Goal: Task Accomplishment & Management: Manage account settings

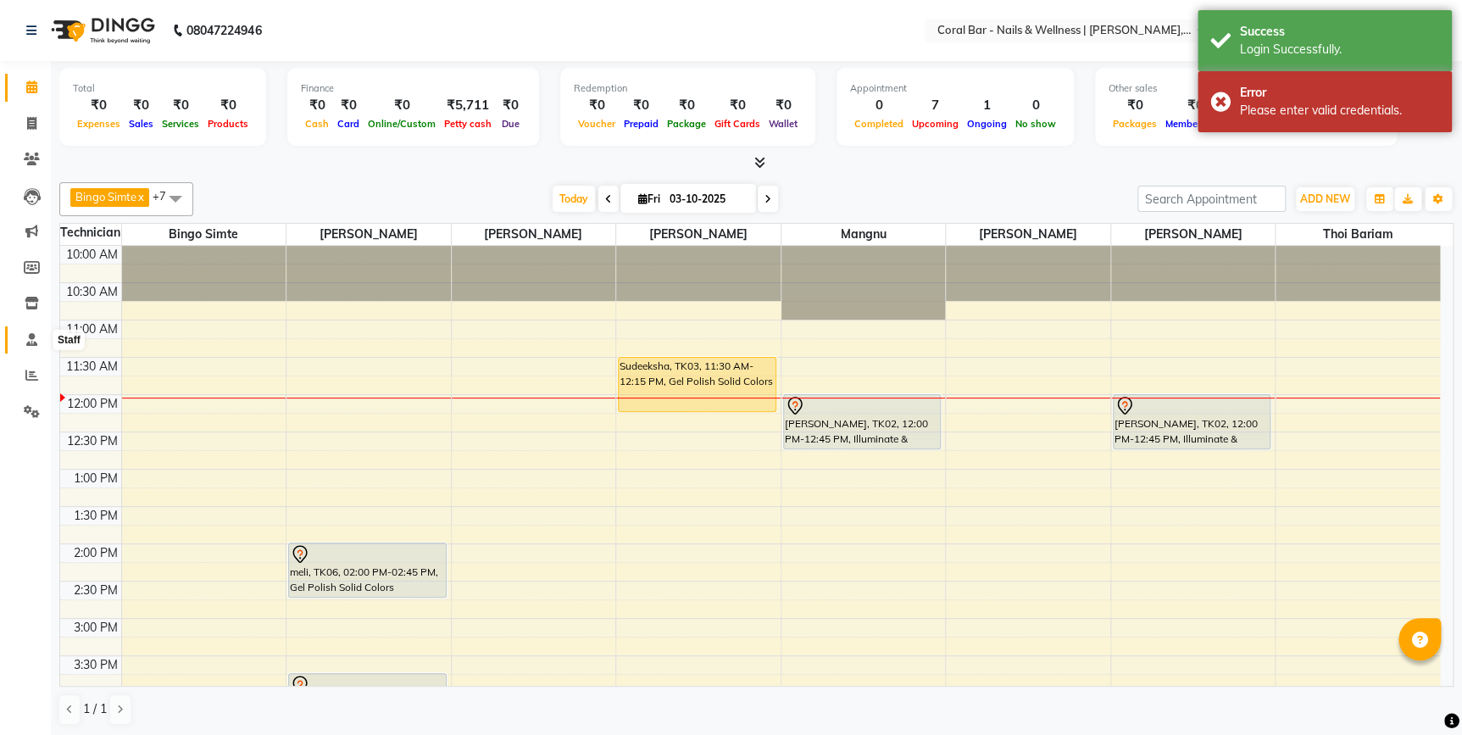
click at [26, 345] on icon at bounding box center [31, 339] width 11 height 13
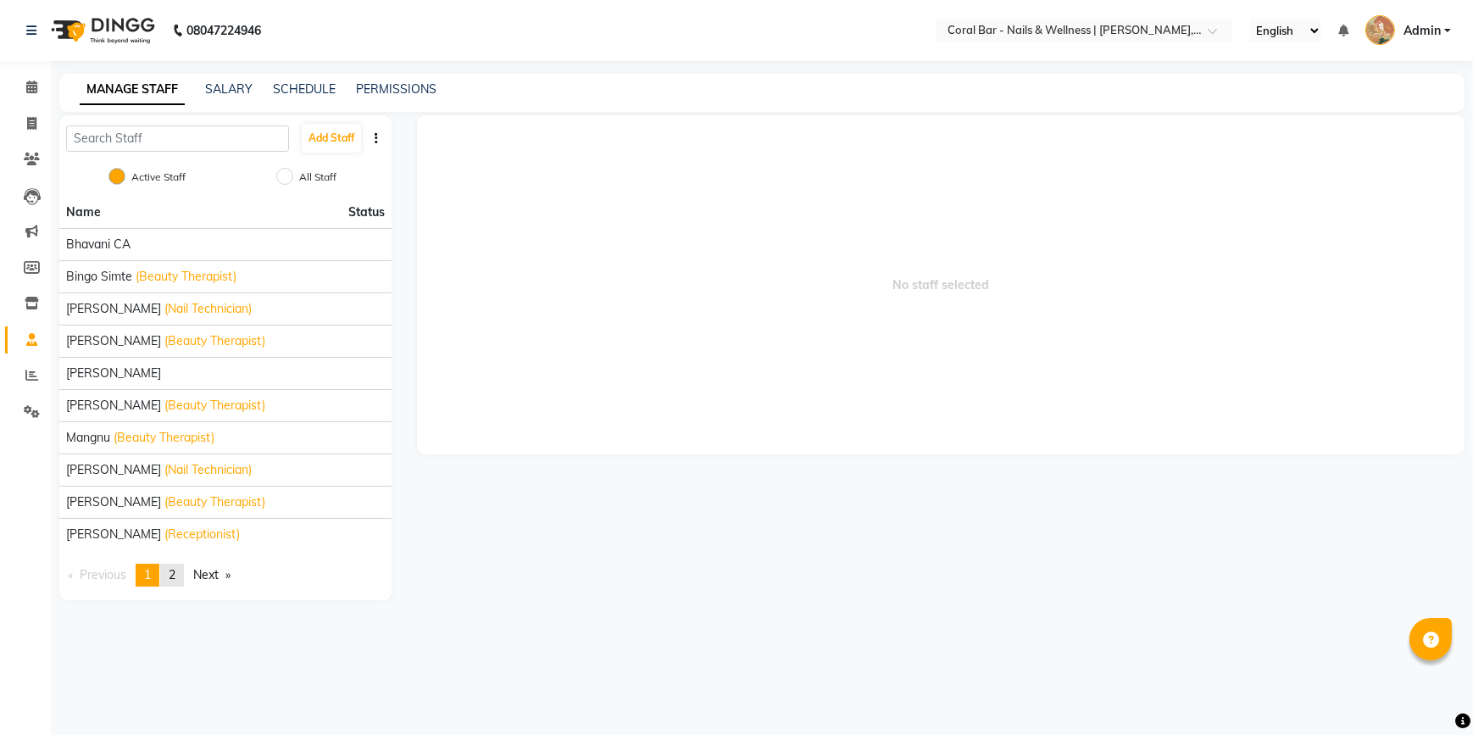
click at [171, 577] on span "2" at bounding box center [172, 574] width 7 height 15
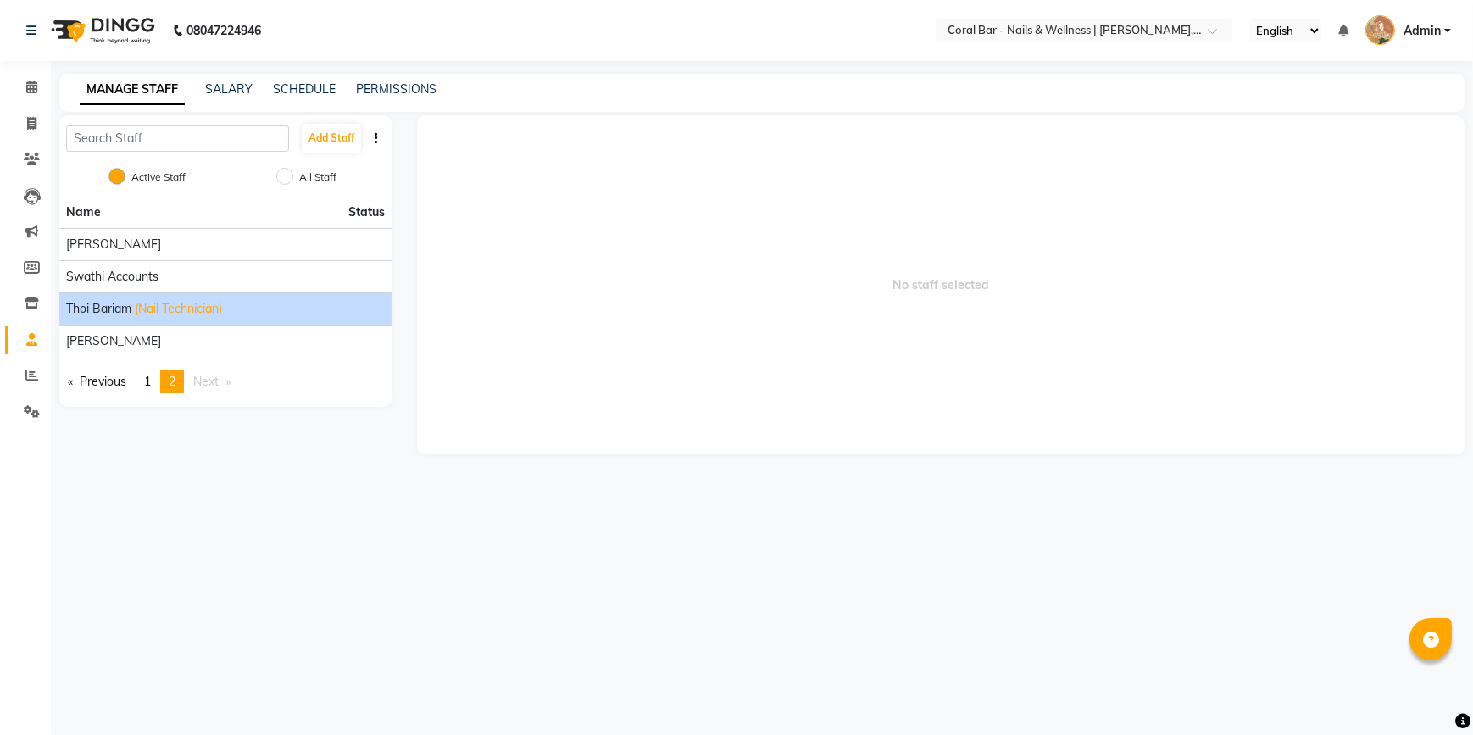
click at [115, 305] on span "Thoi bariam" at bounding box center [98, 309] width 65 height 18
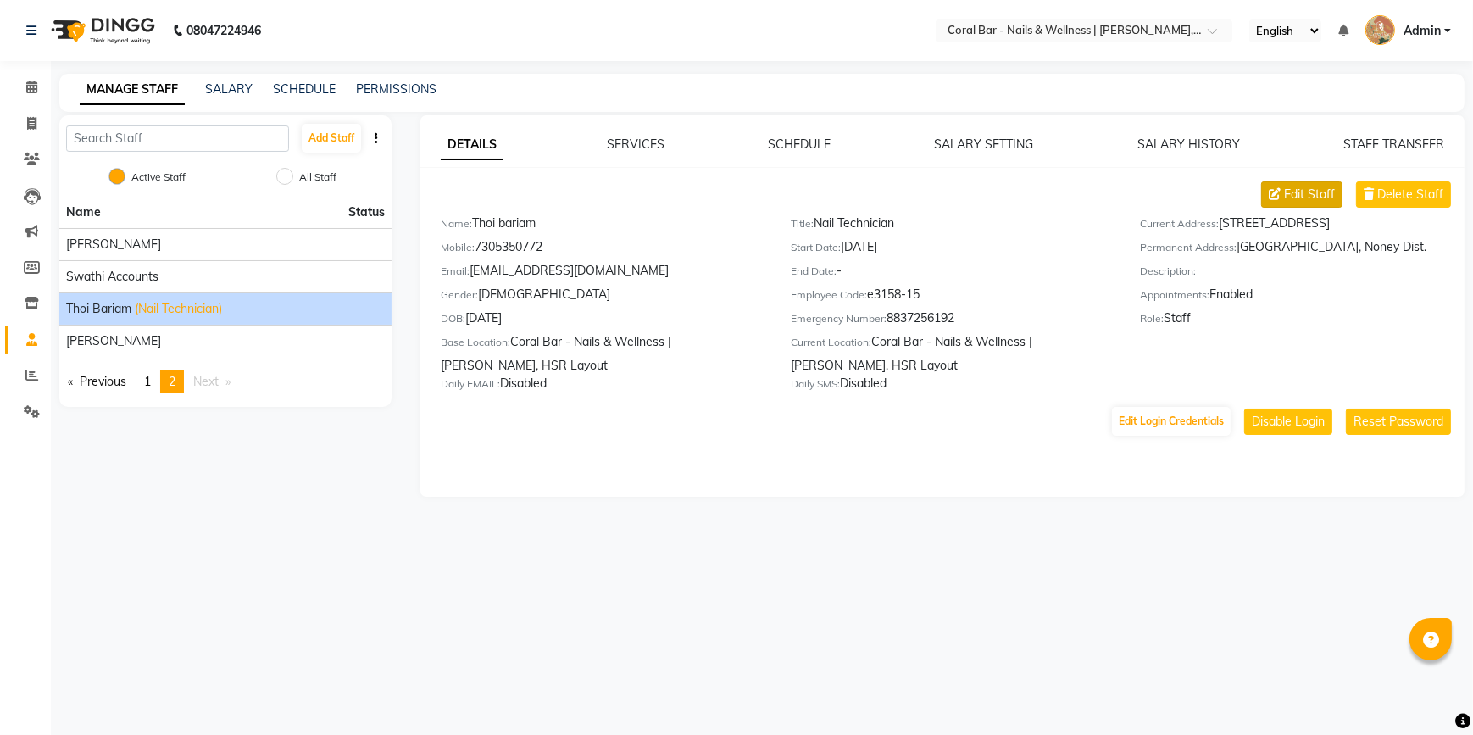
click at [1297, 192] on span "Edit Staff" at bounding box center [1309, 195] width 51 height 18
select select "[DEMOGRAPHIC_DATA]"
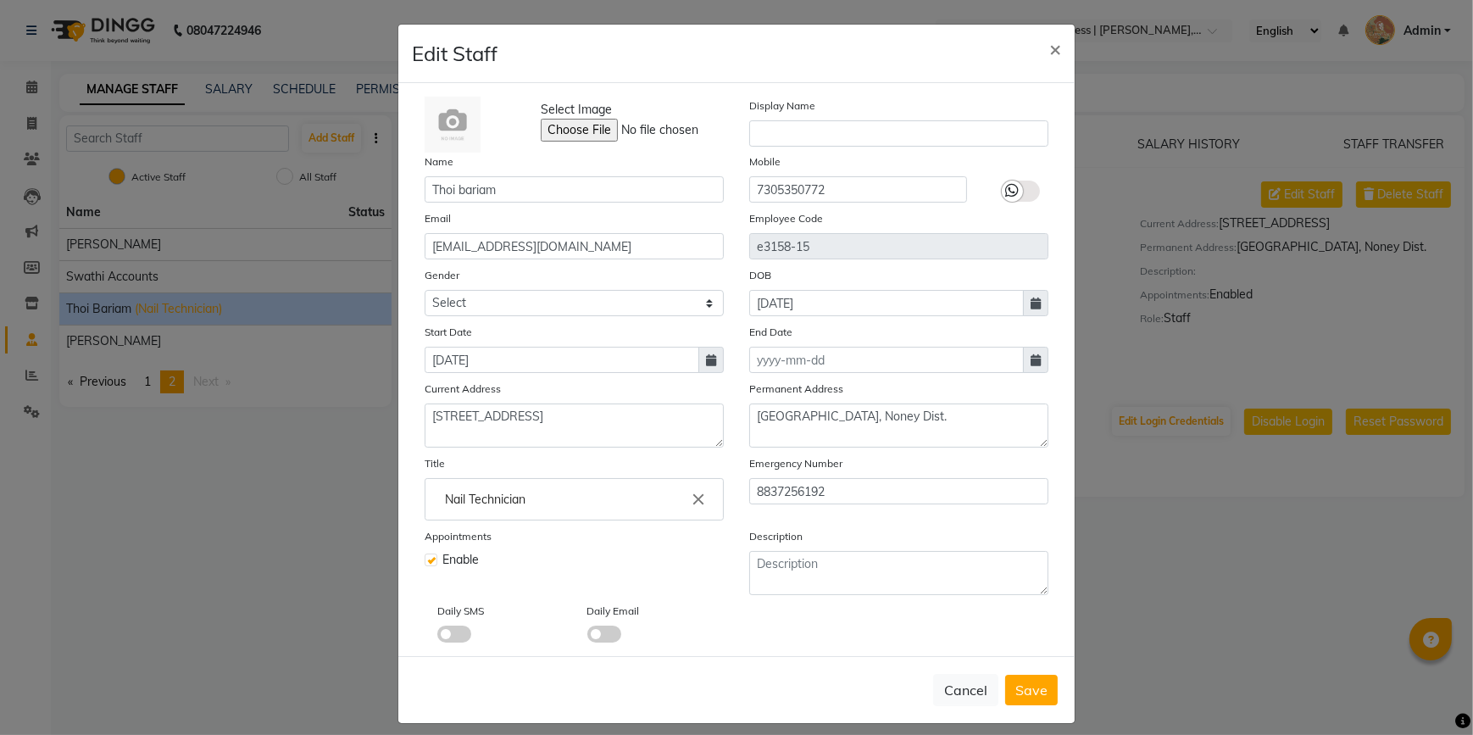
click at [429, 566] on label at bounding box center [431, 560] width 13 height 13
click at [429, 564] on input "checkbox" at bounding box center [430, 558] width 11 height 11
checkbox input "false"
click at [1033, 358] on icon at bounding box center [1036, 360] width 10 height 12
select select "10"
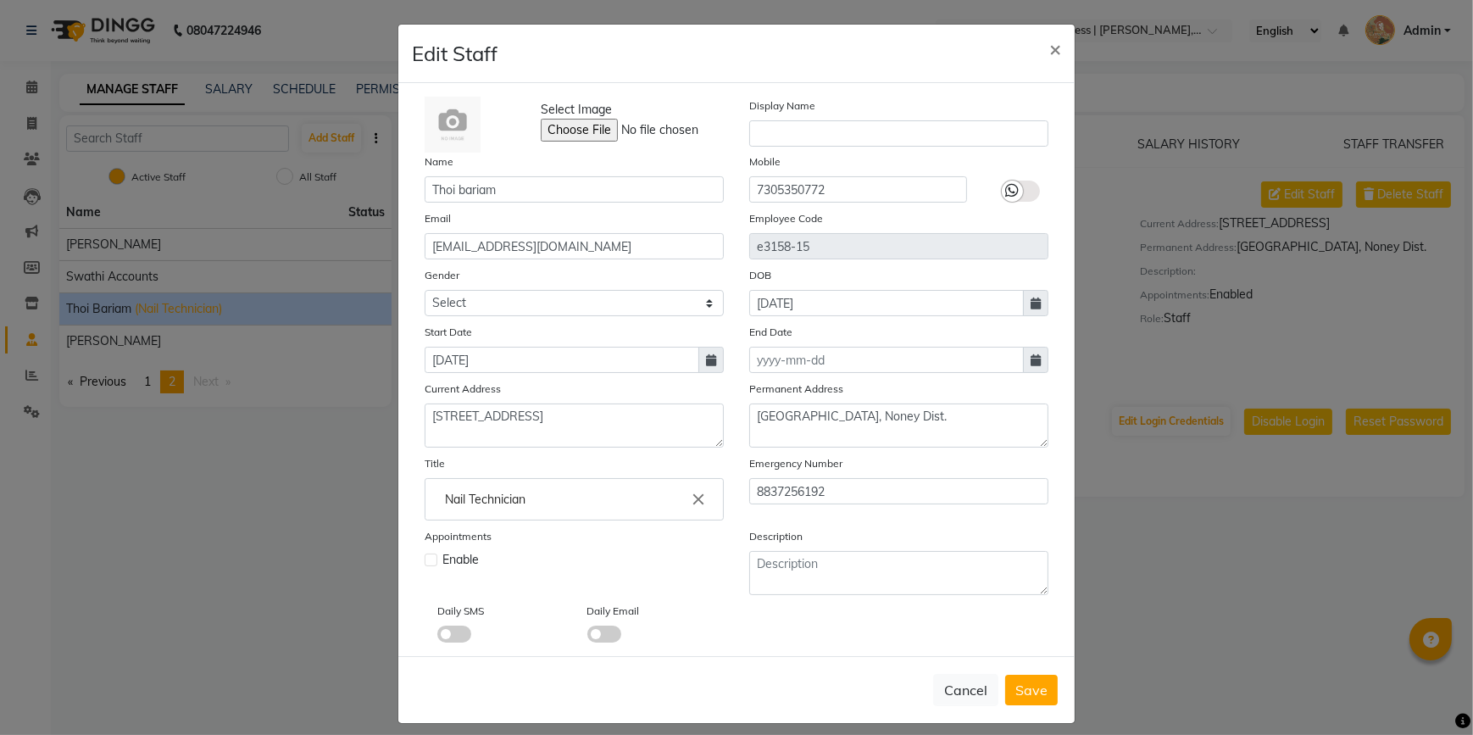
select select "2025"
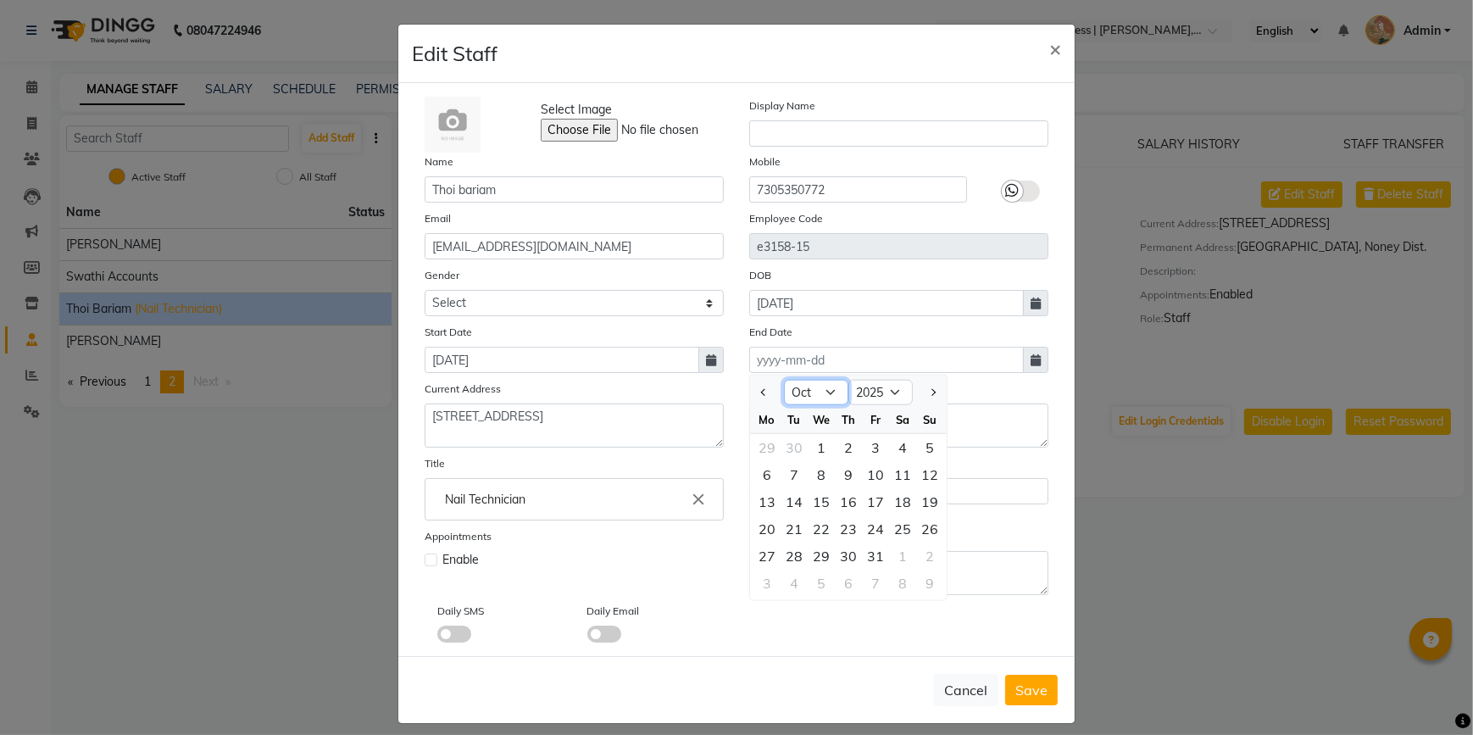
click at [822, 395] on select "Jan Feb Mar Apr May Jun [DATE] Aug Sep Oct Nov Dec" at bounding box center [816, 392] width 64 height 25
select select "9"
click at [784, 382] on select "Jan Feb Mar Apr May Jun [DATE] Aug Sep Oct Nov Dec" at bounding box center [816, 392] width 64 height 25
click at [791, 560] on div "30" at bounding box center [794, 556] width 27 height 27
type input "[DATE]"
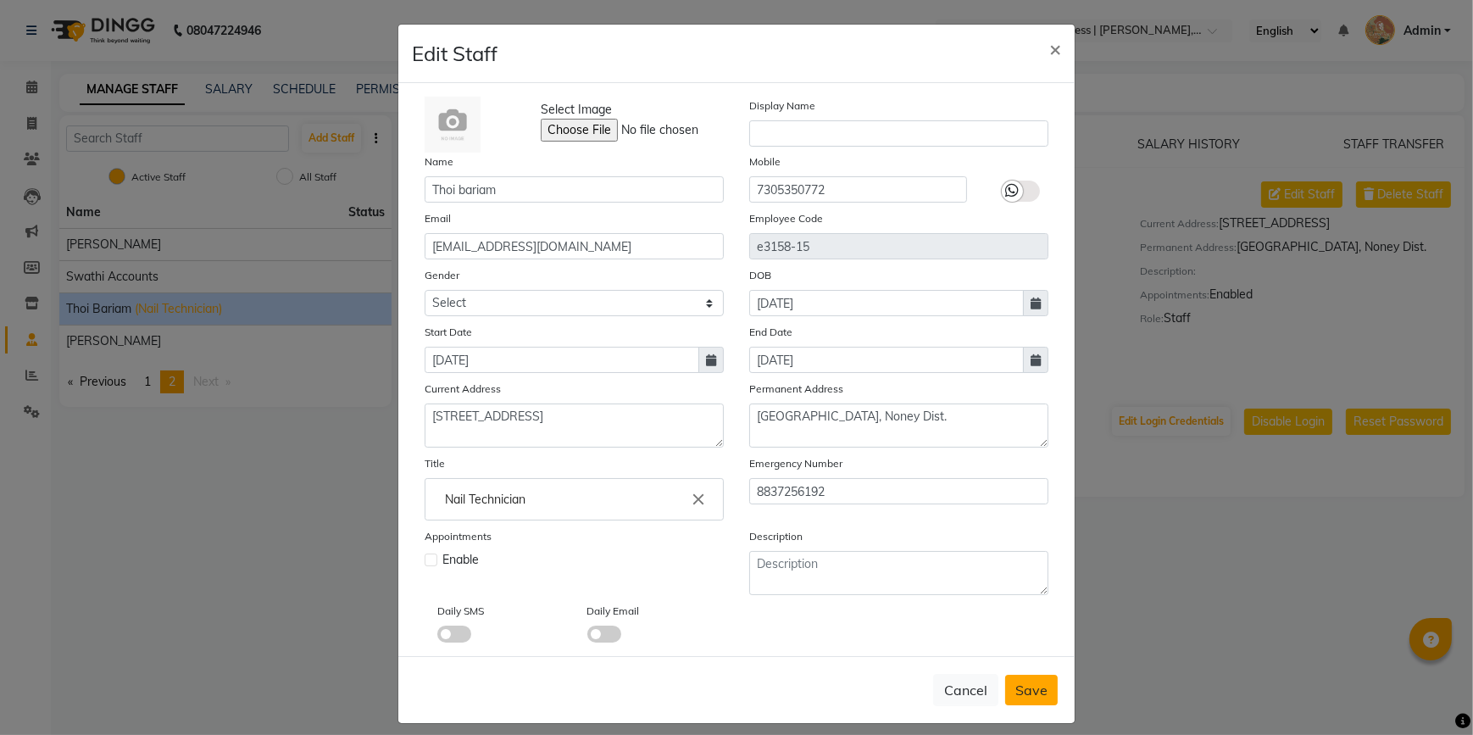
click at [1022, 691] on span "Save" at bounding box center [1032, 690] width 32 height 17
select select
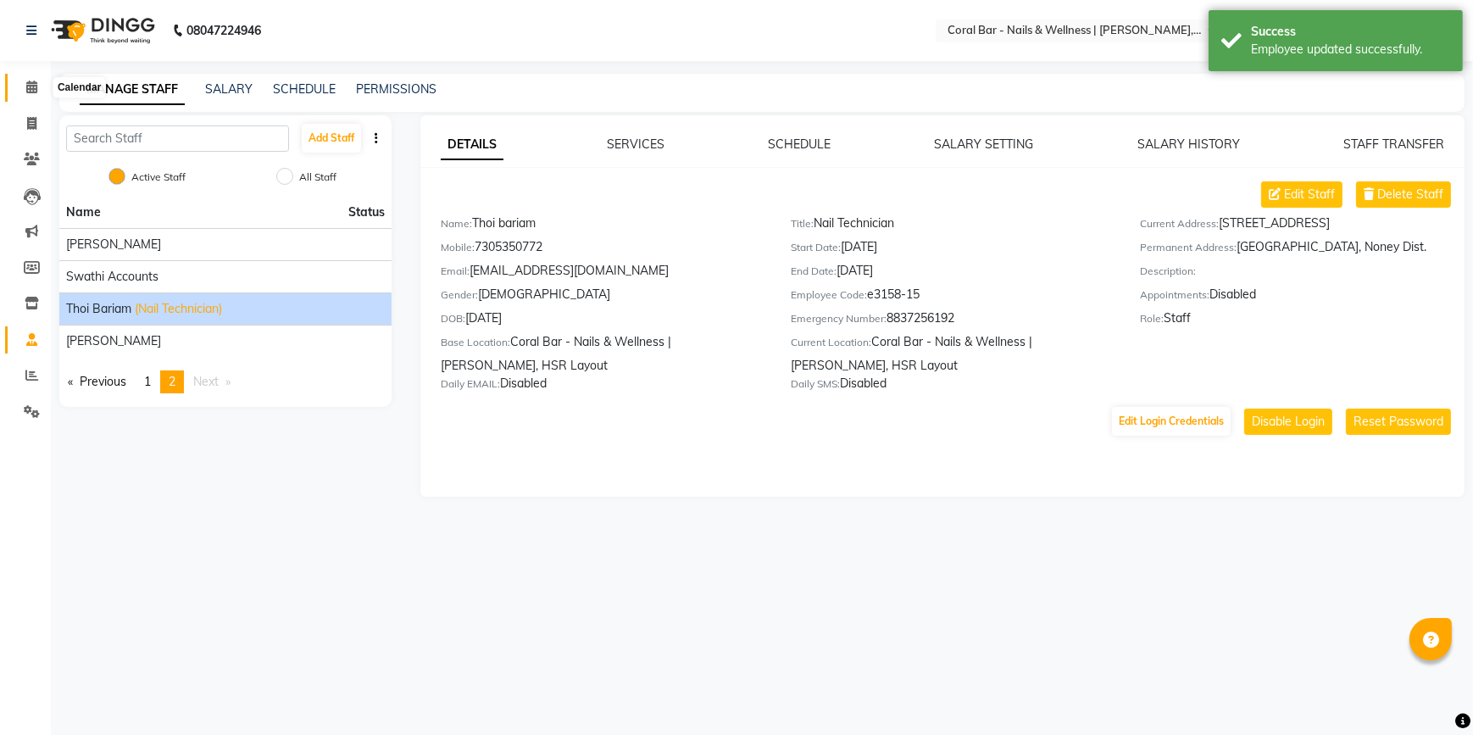
click at [24, 78] on span at bounding box center [32, 87] width 30 height 19
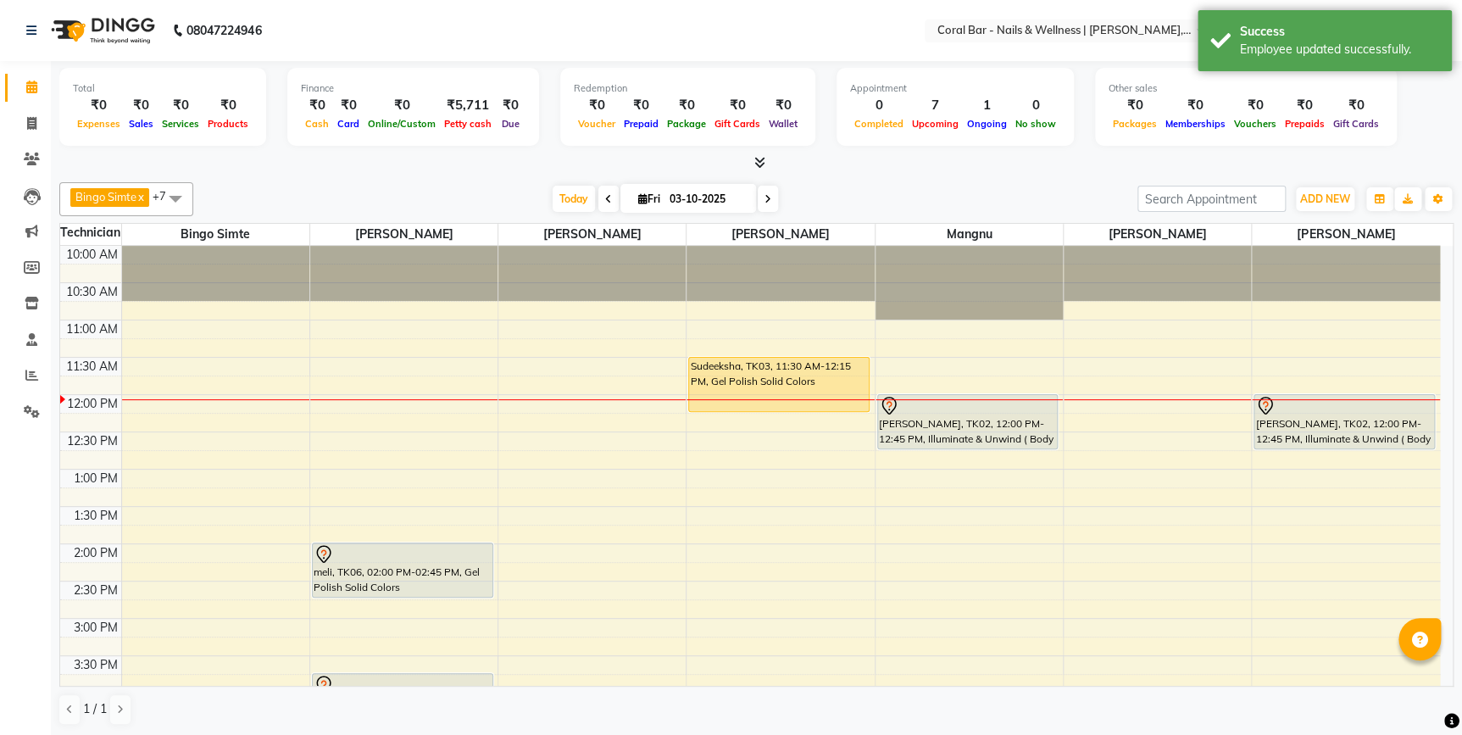
click at [1424, 120] on div "Total ₹0 Expenses ₹0 Sales ₹0 Services ₹0 Products Finance ₹0 Cash ₹0 Card ₹0 O…" at bounding box center [756, 109] width 1395 height 83
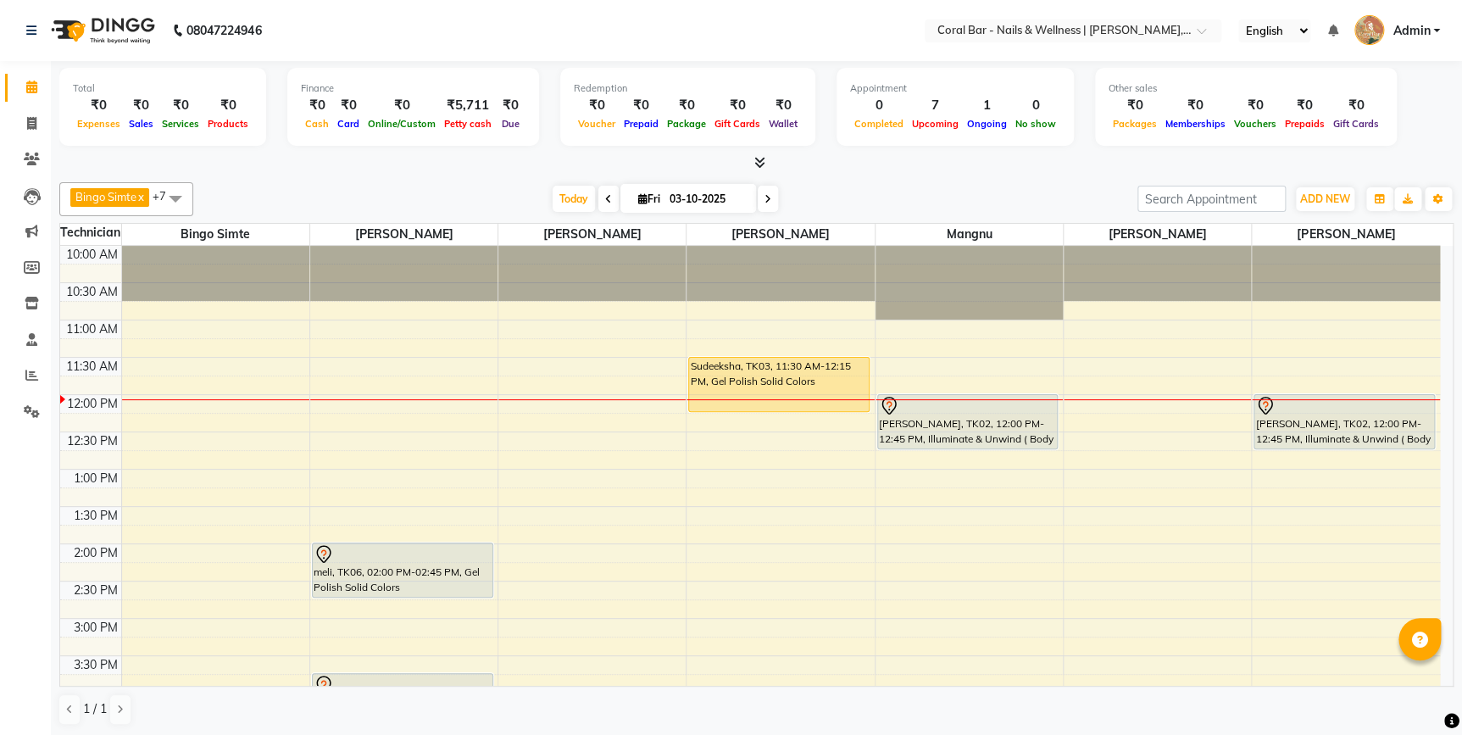
click at [1409, 30] on span "Admin" at bounding box center [1411, 31] width 37 height 18
click at [1373, 68] on link "Manage Profile" at bounding box center [1353, 69] width 155 height 26
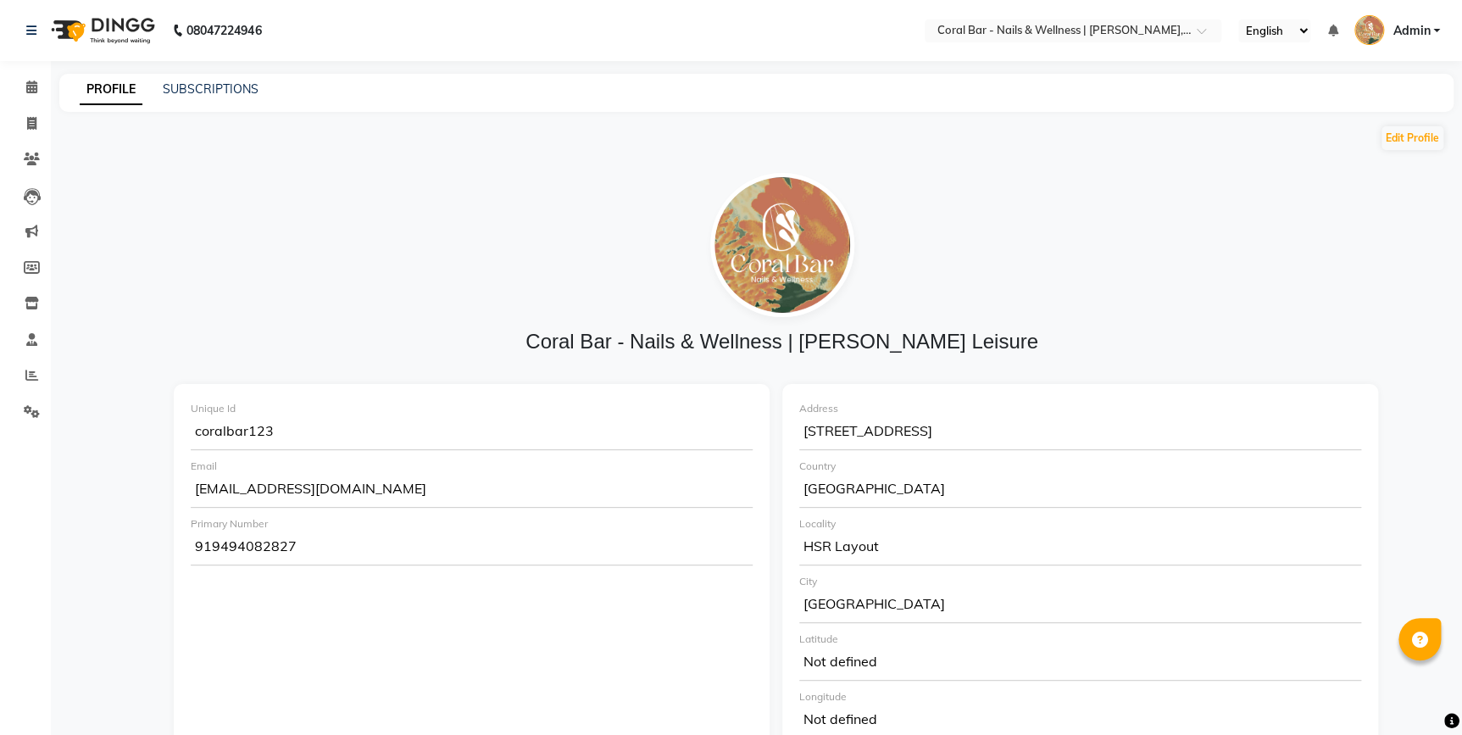
click at [1406, 33] on span "Admin" at bounding box center [1411, 31] width 37 height 18
click at [39, 78] on span at bounding box center [32, 87] width 30 height 19
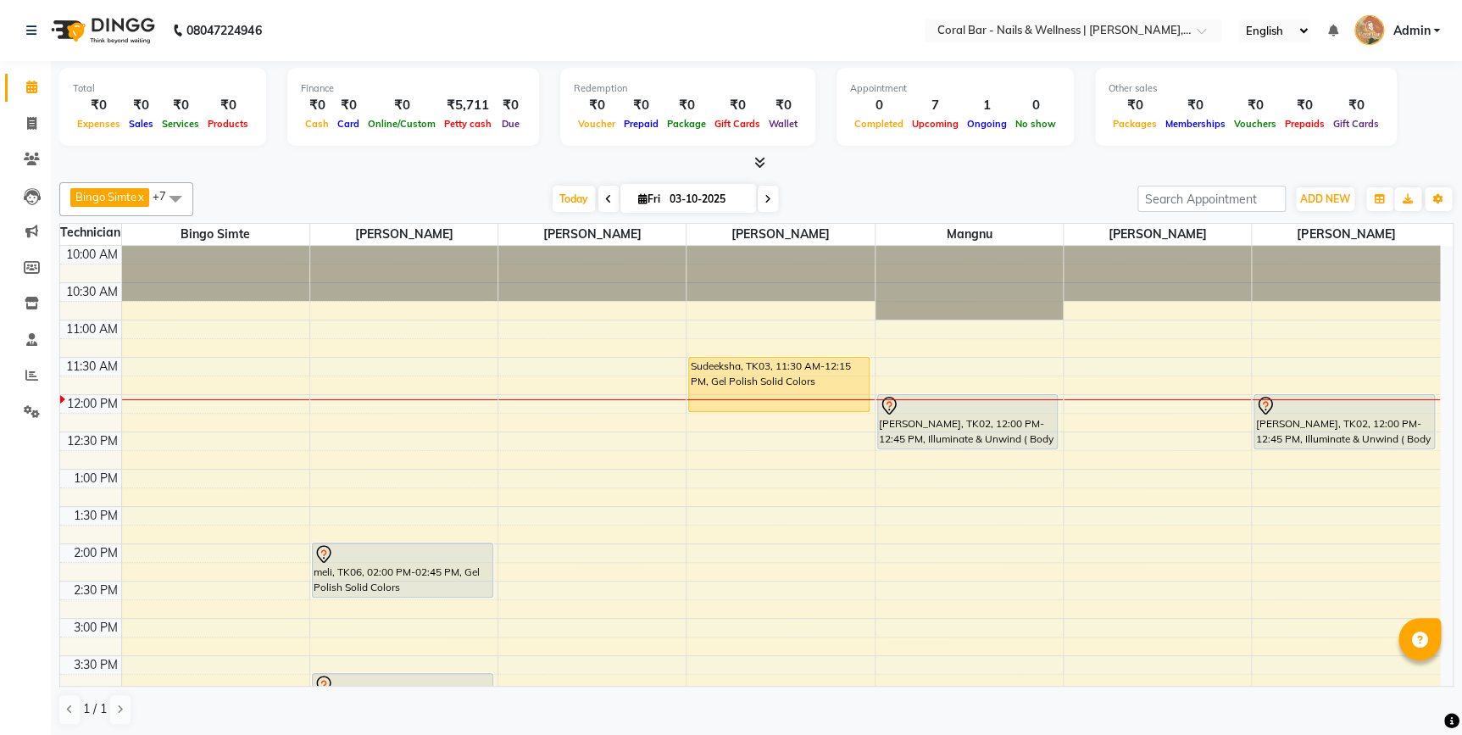
click at [1422, 31] on span "Admin" at bounding box center [1411, 31] width 37 height 18
click at [1369, 114] on link "Sign out" at bounding box center [1353, 122] width 155 height 26
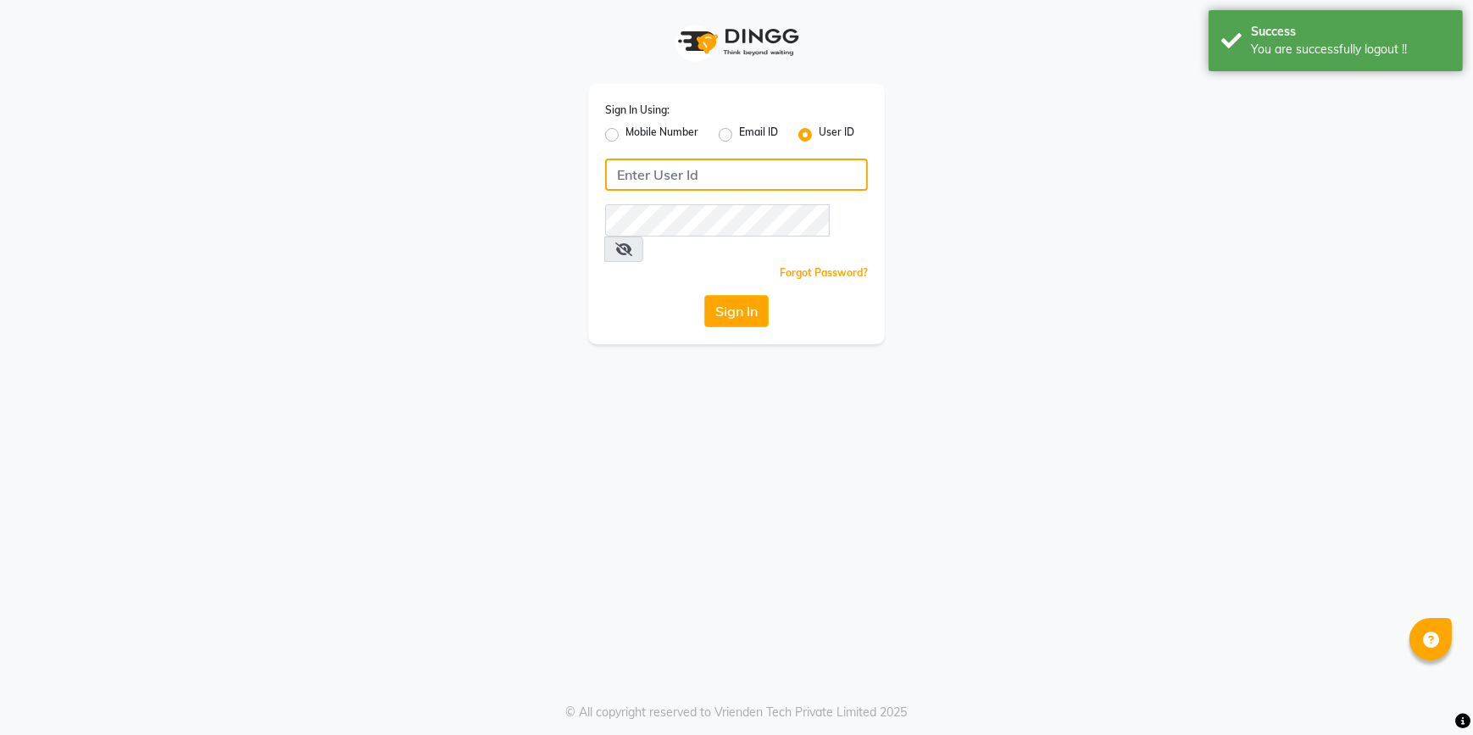
type input "8073656451"
click at [644, 130] on label "Mobile Number" at bounding box center [662, 135] width 73 height 20
click at [637, 130] on input "Mobile Number" at bounding box center [631, 130] width 11 height 11
radio input "true"
radio input "false"
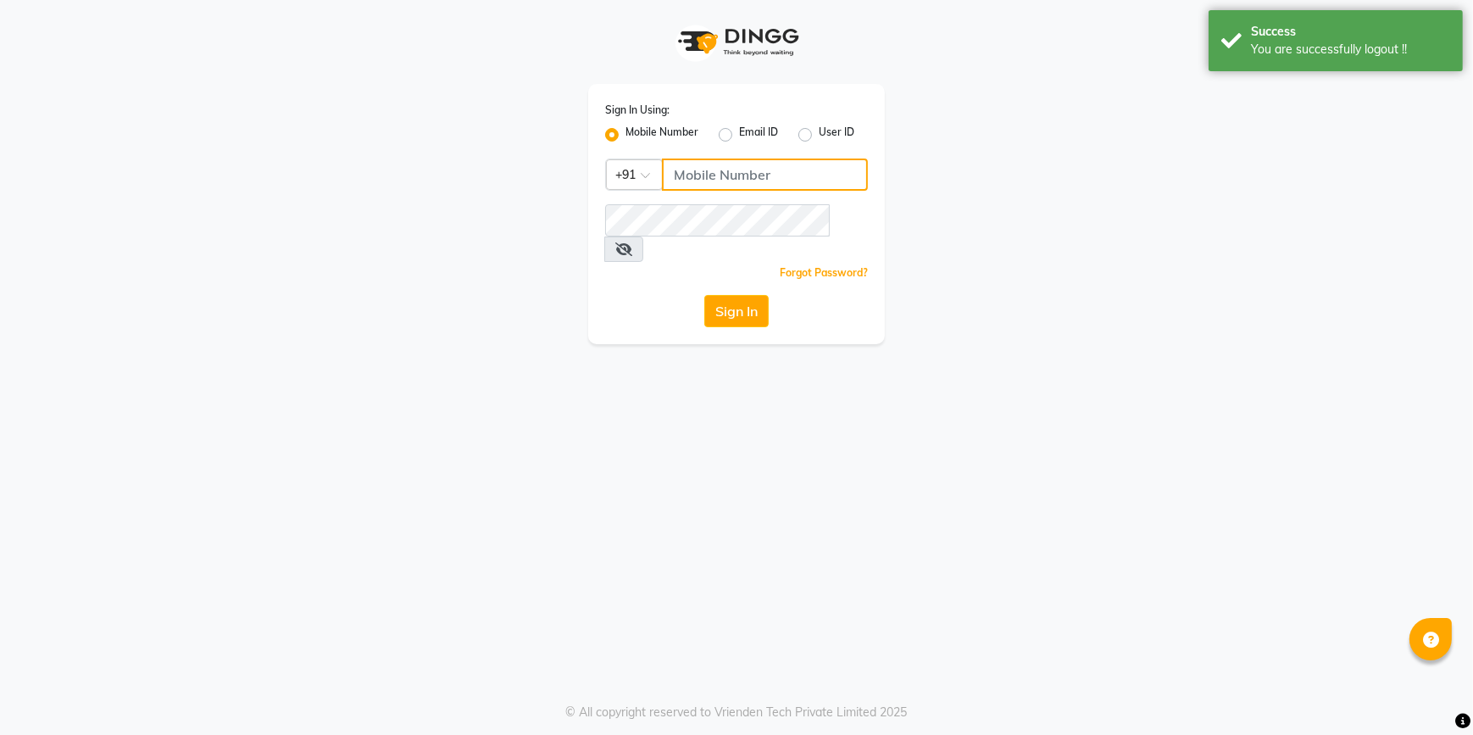
click at [695, 187] on input "Username" at bounding box center [765, 175] width 206 height 32
type input "8073656451"
click at [727, 295] on button "Sign In" at bounding box center [737, 311] width 64 height 32
